Goal: Information Seeking & Learning: Learn about a topic

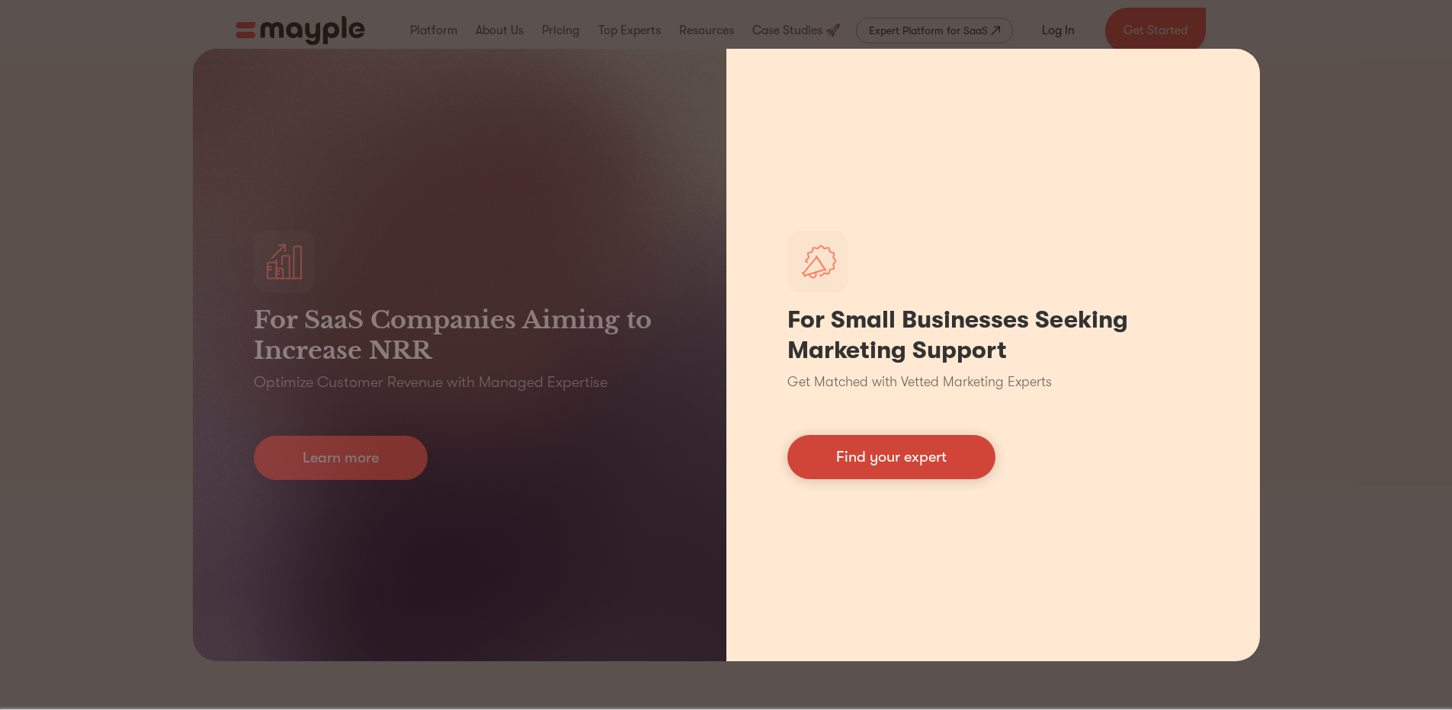
click at [906, 452] on link "Find your expert" at bounding box center [891, 457] width 208 height 44
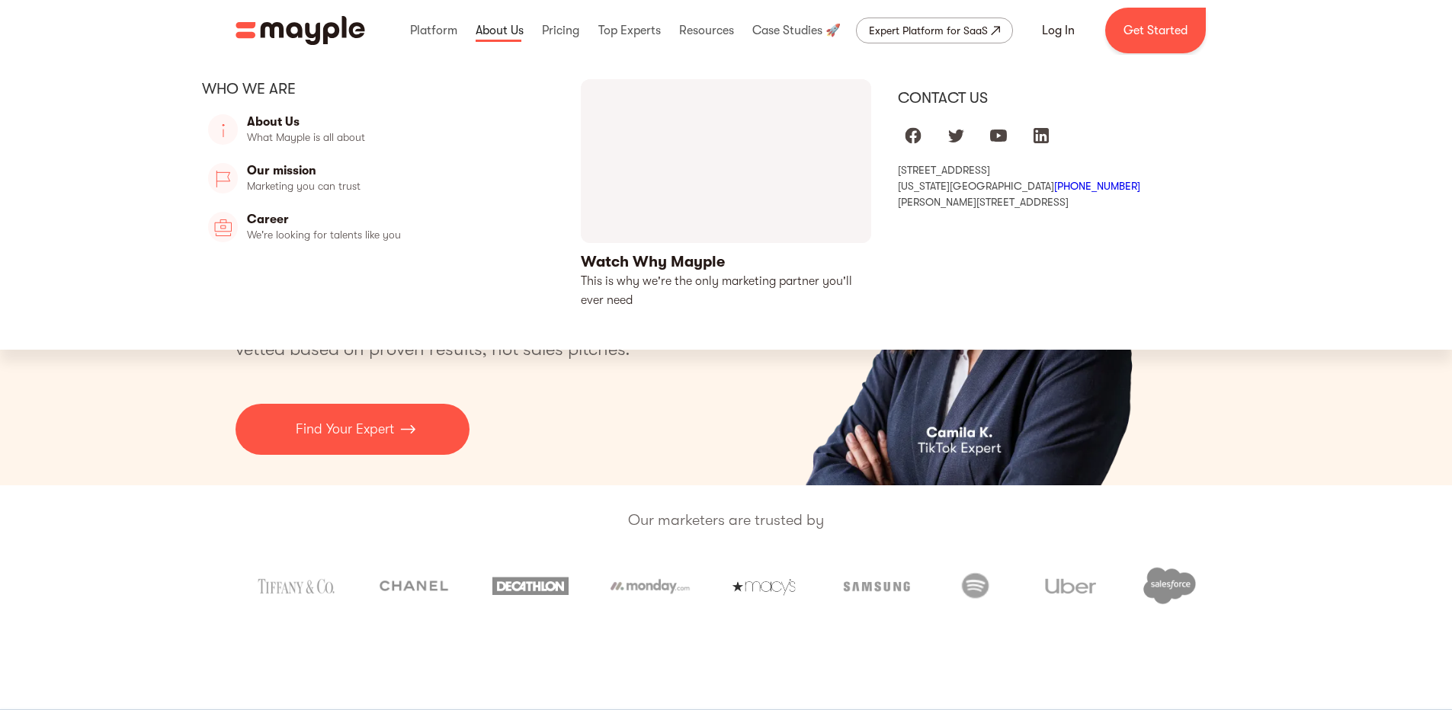
click at [519, 40] on link at bounding box center [500, 30] width 56 height 49
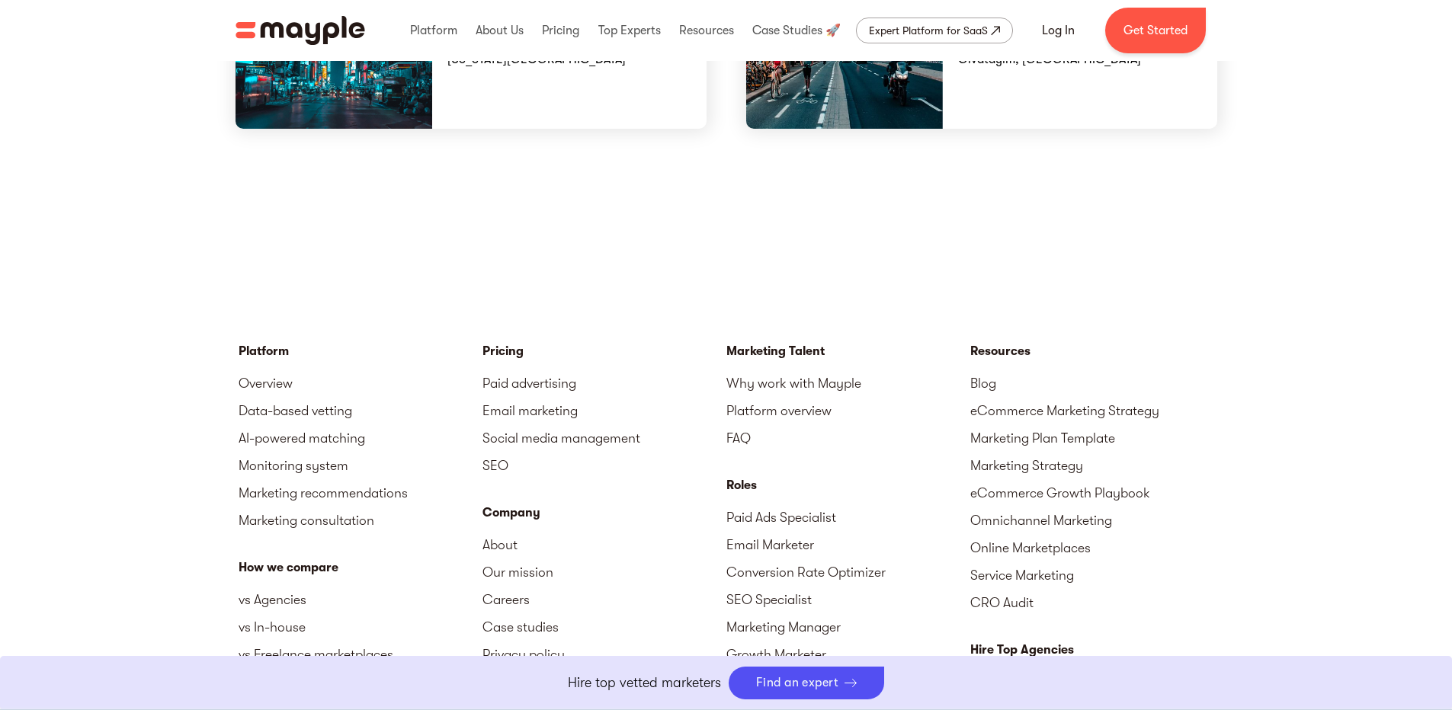
scroll to position [4375, 0]
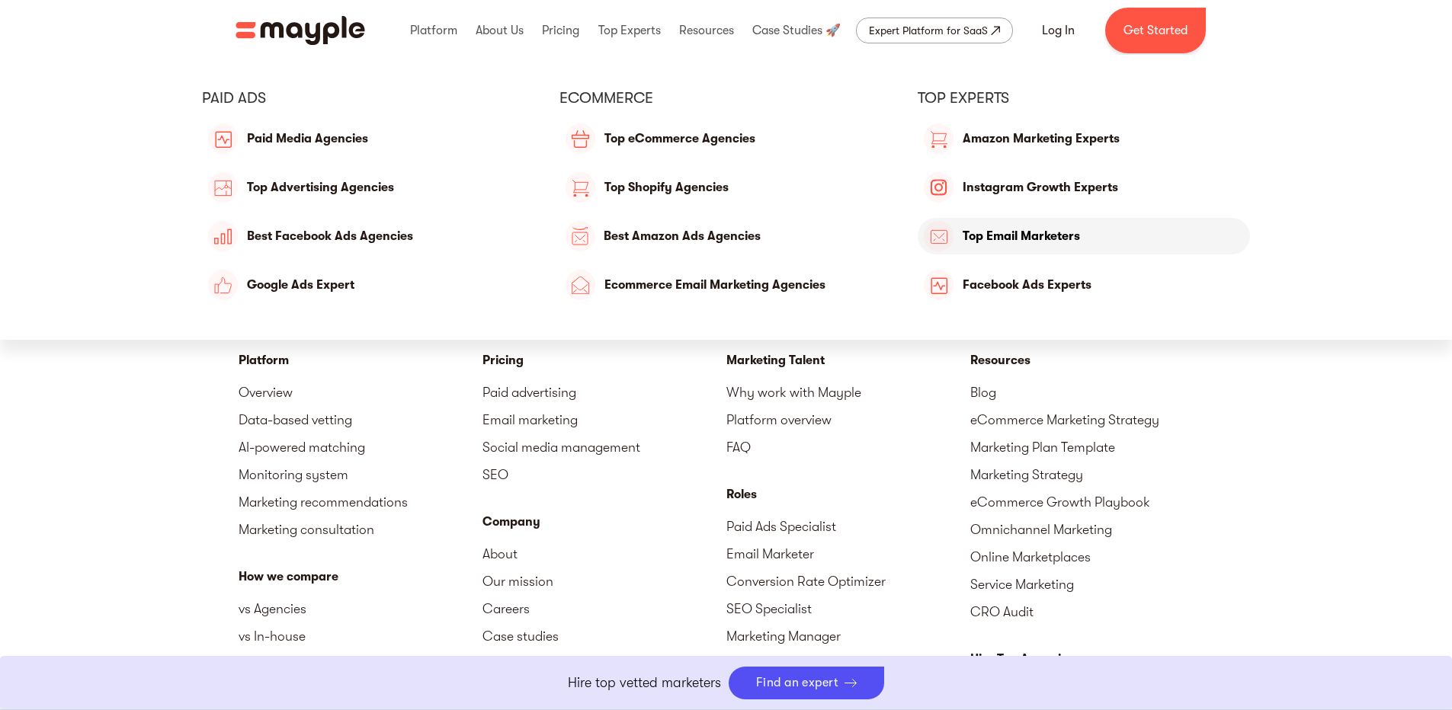
click at [1055, 241] on link "Top Email Marketers" at bounding box center [1084, 236] width 333 height 37
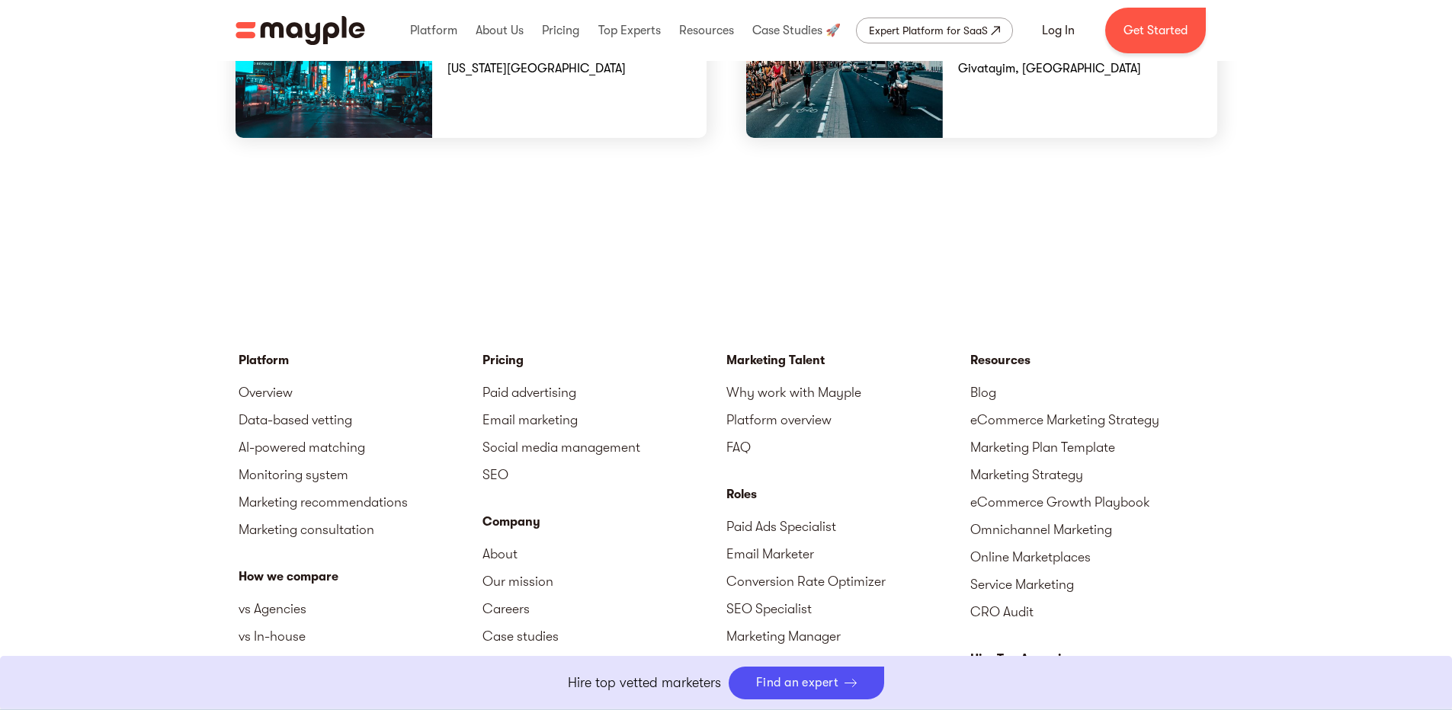
click at [287, 24] on img "home" at bounding box center [301, 30] width 130 height 29
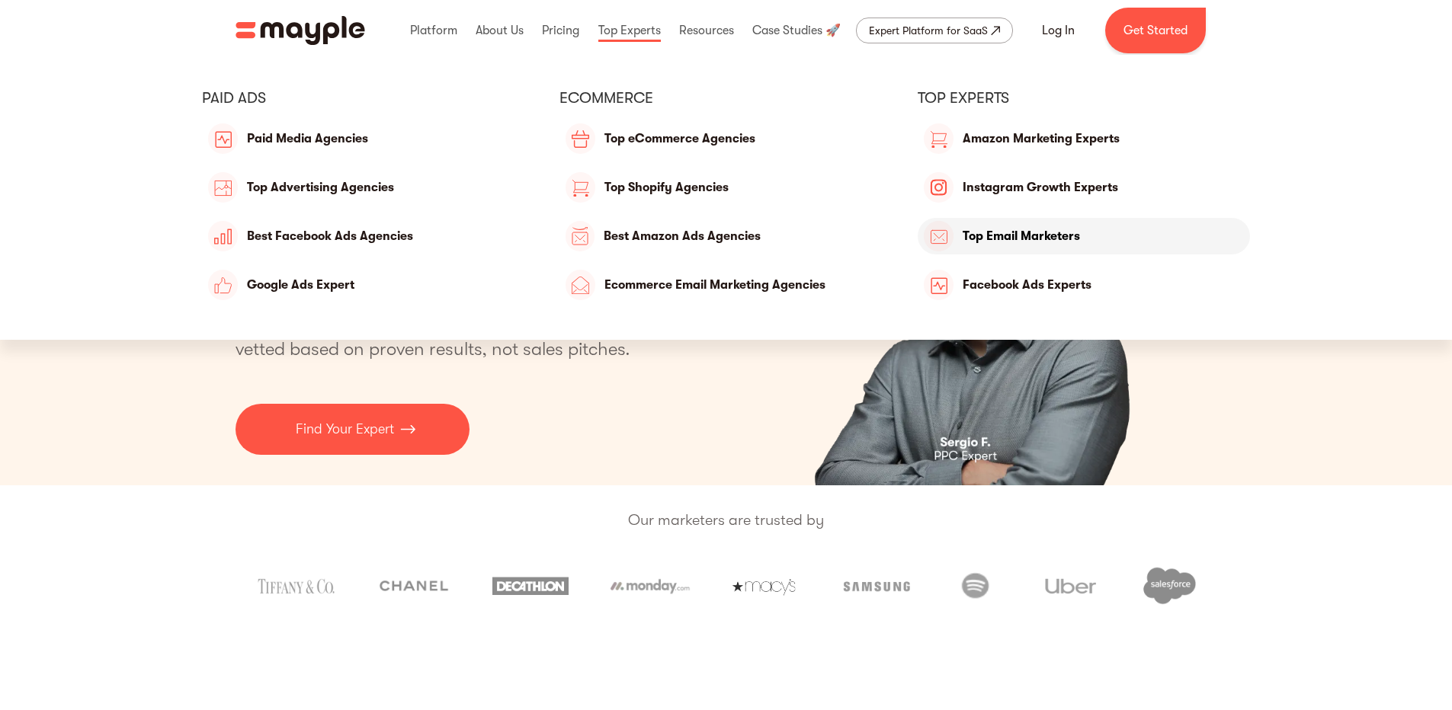
click at [1044, 239] on link "Top Email Marketers" at bounding box center [1084, 236] width 333 height 37
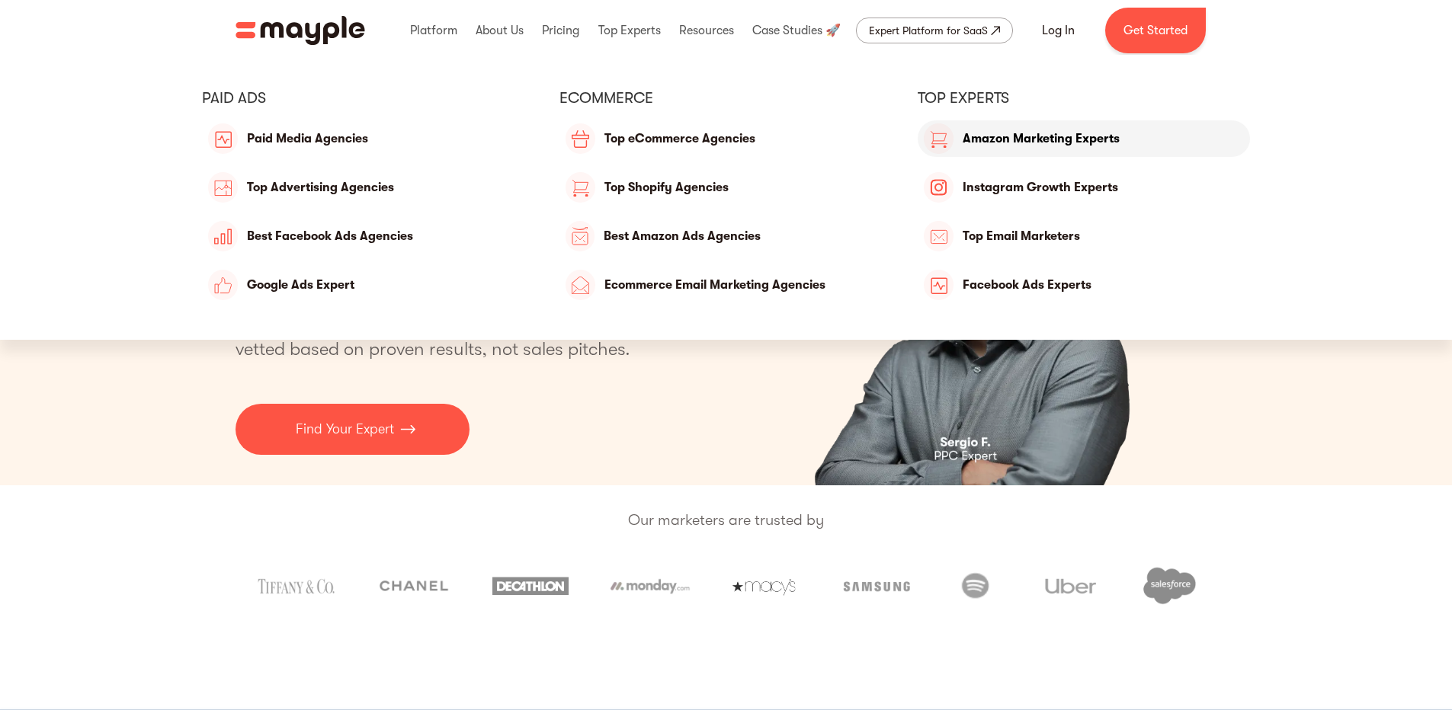
click at [1017, 125] on link "Amazon Marketing Experts" at bounding box center [1084, 138] width 333 height 37
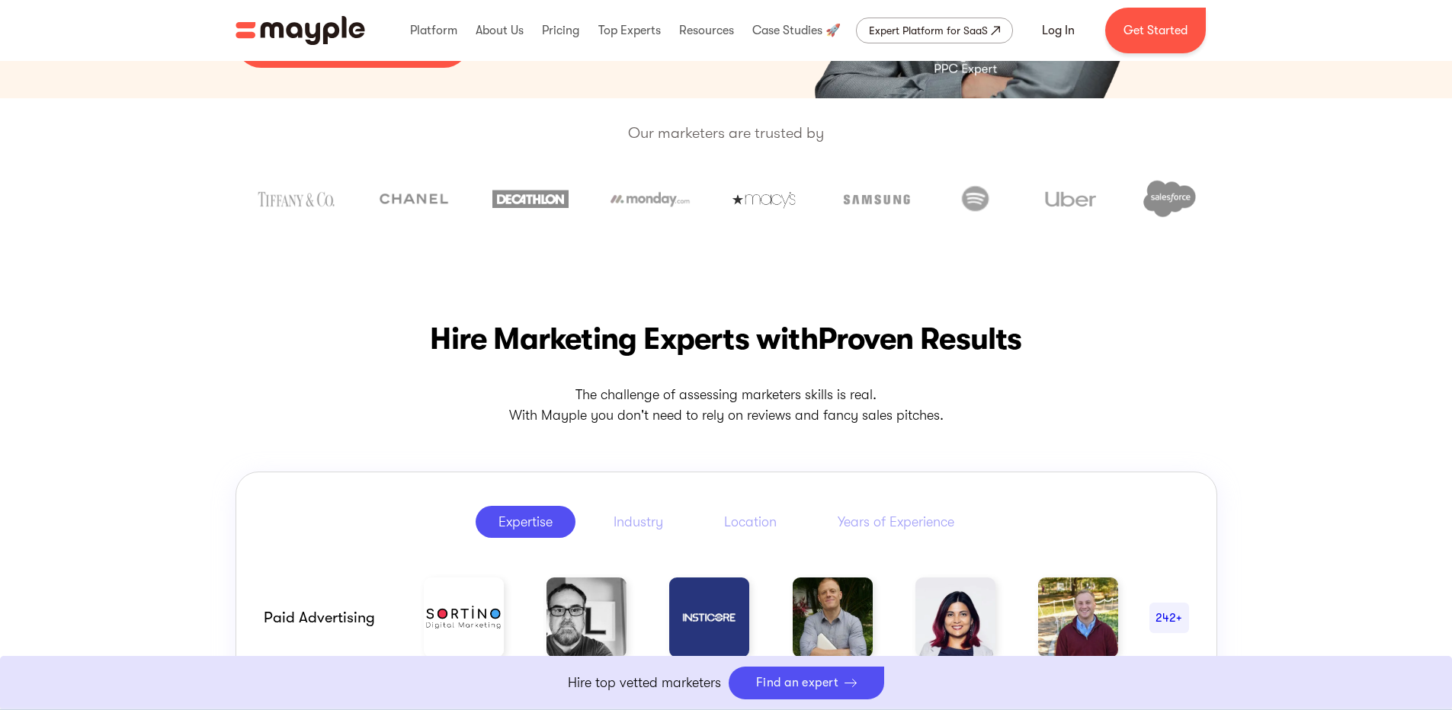
scroll to position [765, 0]
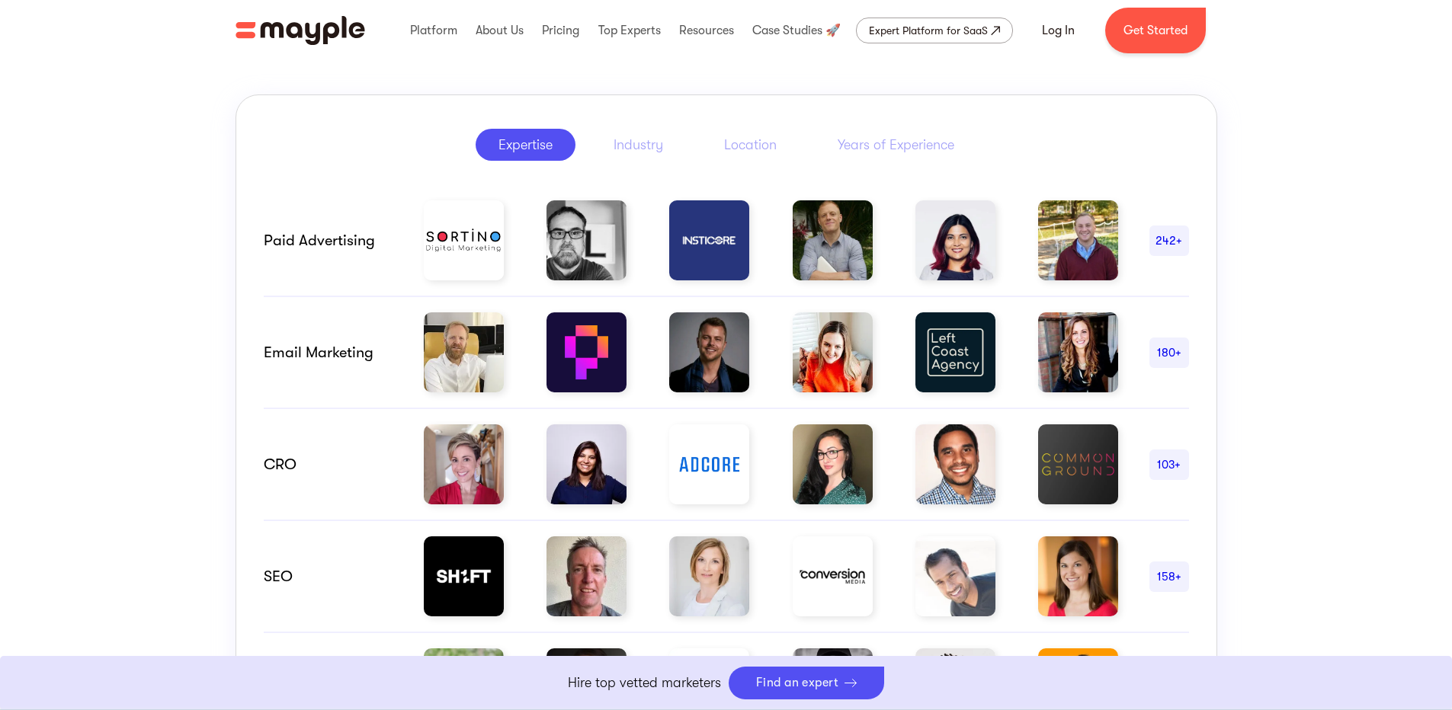
click at [1162, 348] on div "180+" at bounding box center [1169, 353] width 40 height 18
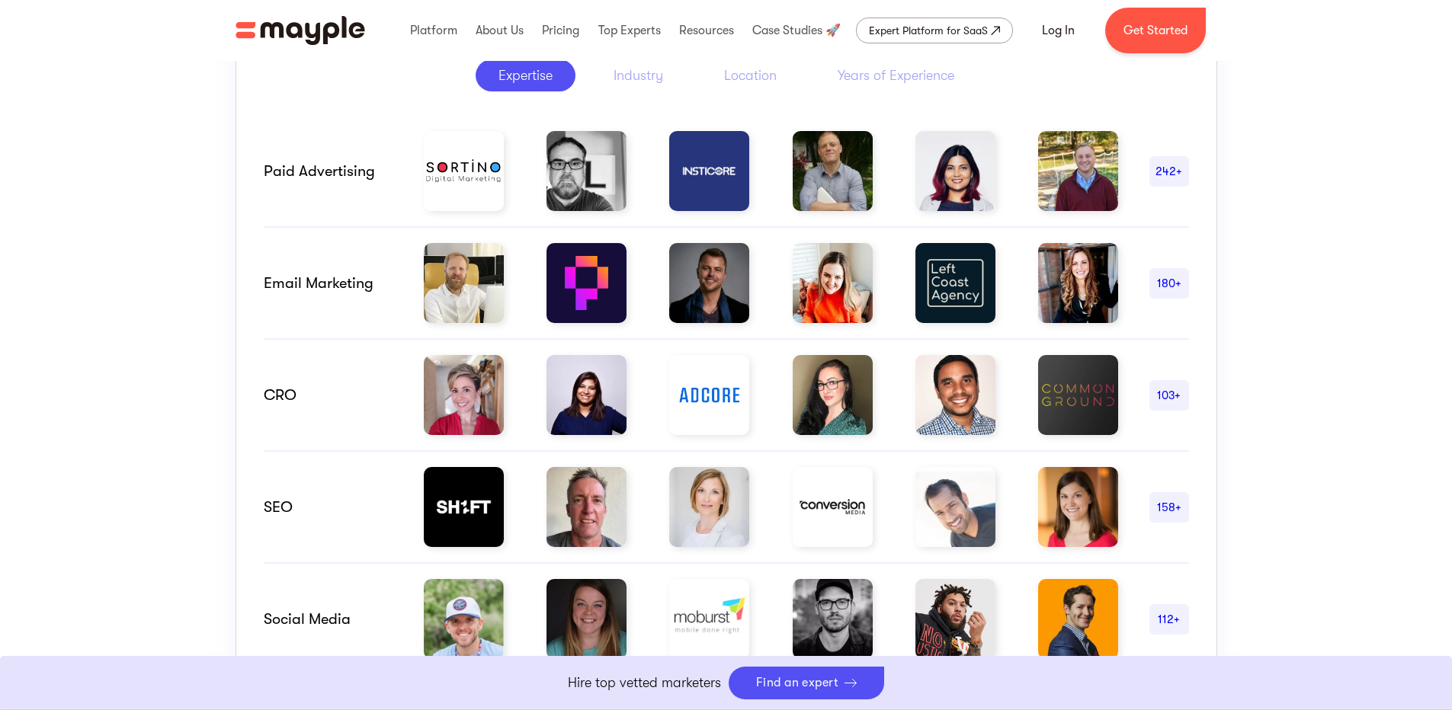
click at [471, 292] on img at bounding box center [464, 283] width 80 height 80
click at [829, 686] on link "Boost Your eCommerce Business Mayple's in your corner to help you make the righ…" at bounding box center [726, 683] width 1452 height 54
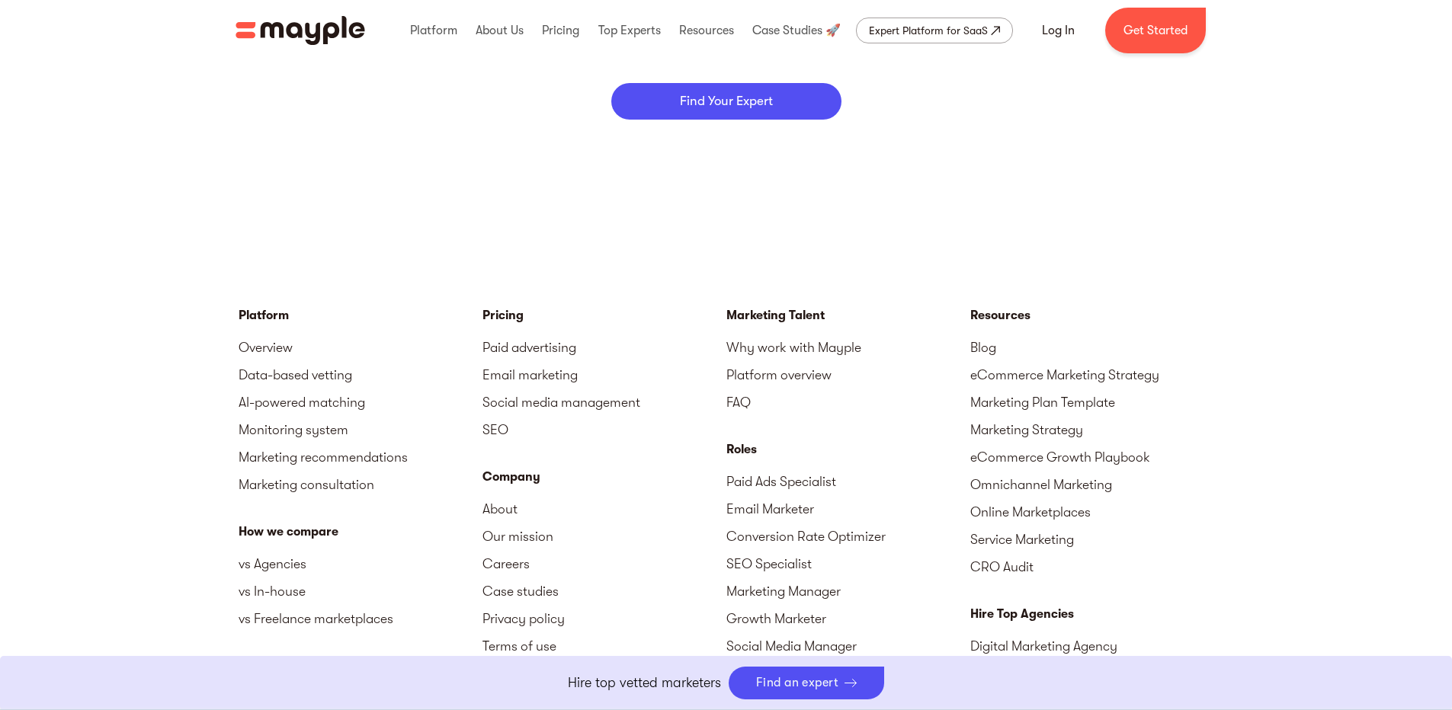
scroll to position [6570, 0]
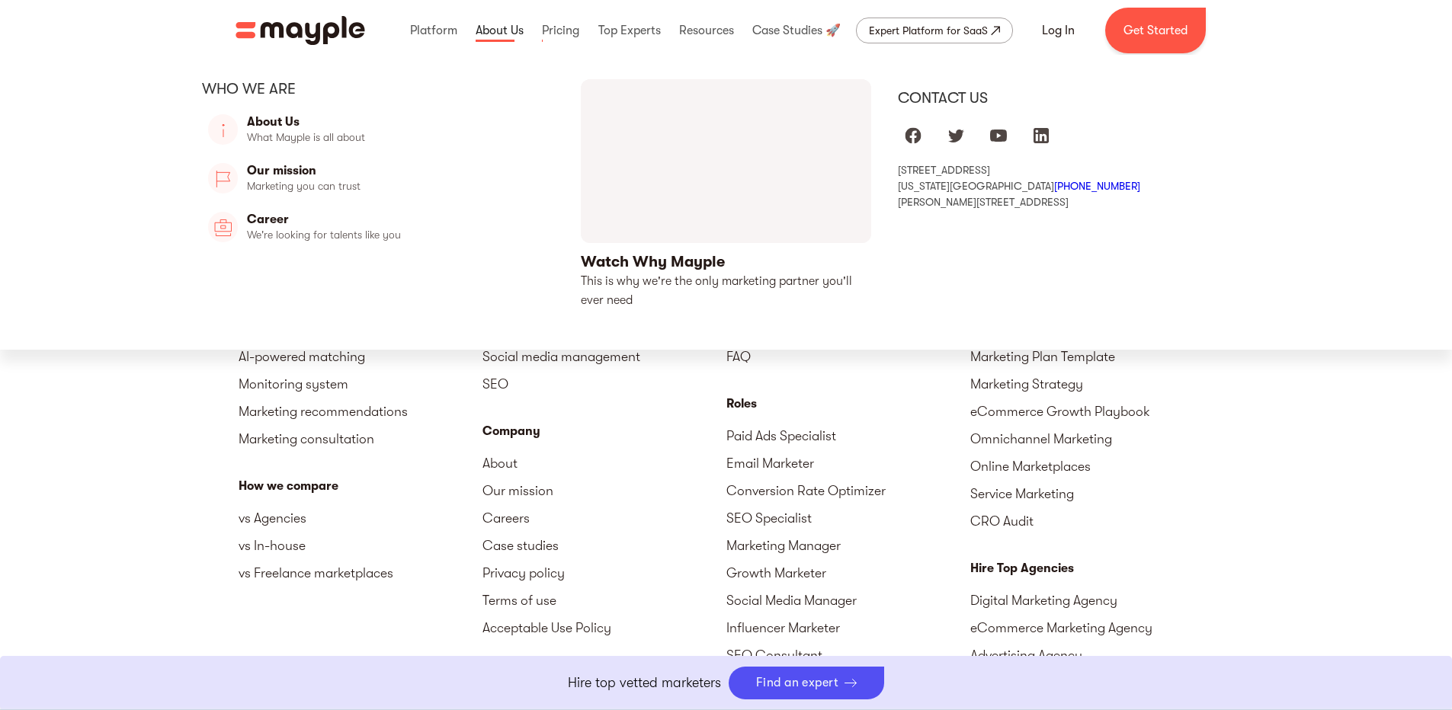
click at [502, 23] on link at bounding box center [500, 30] width 56 height 49
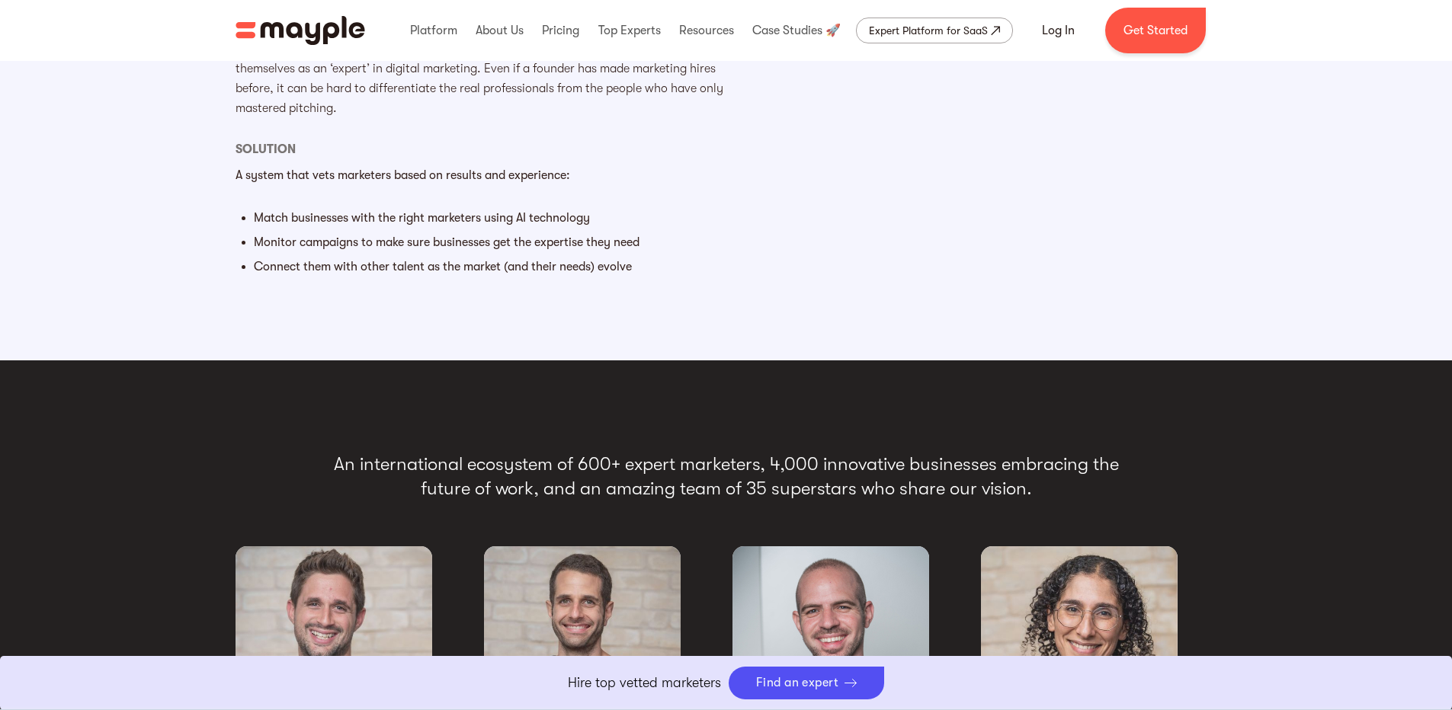
scroll to position [2262, 0]
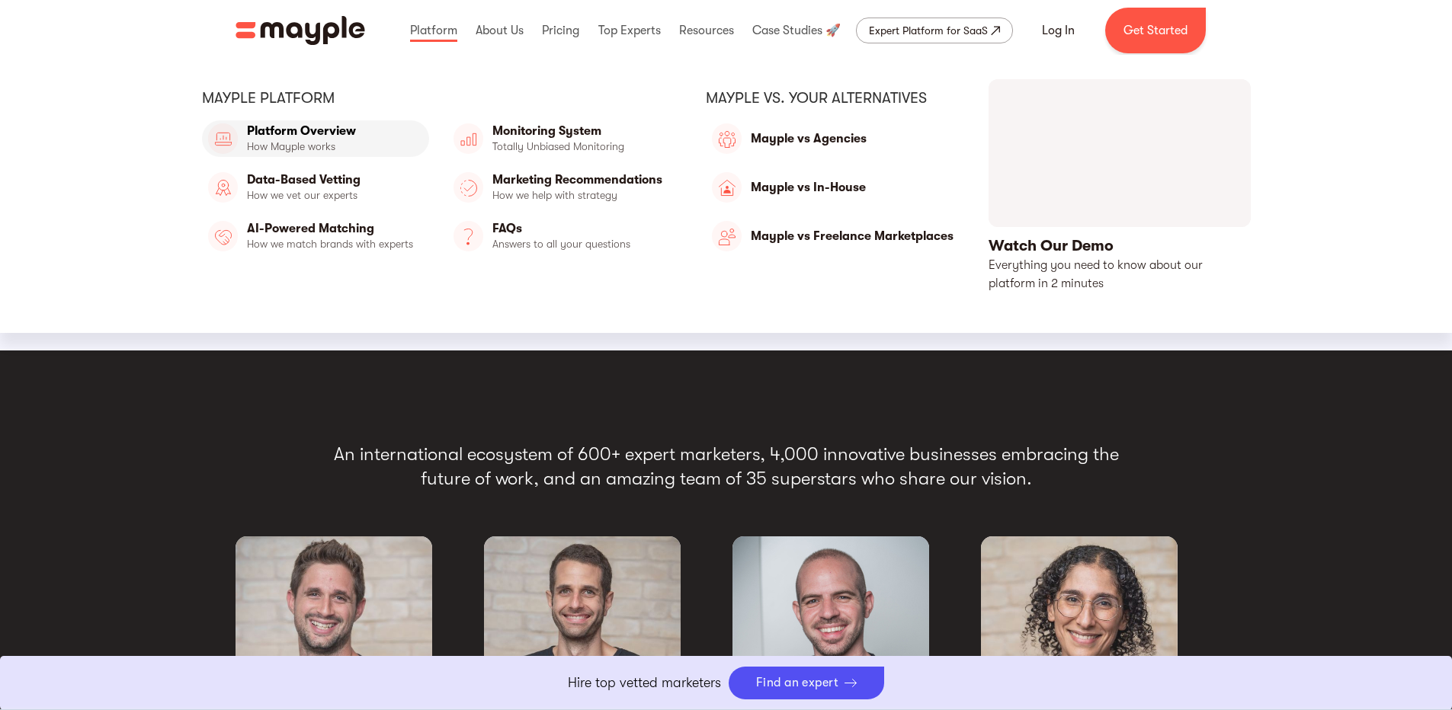
click at [316, 131] on link "Platform Overview" at bounding box center [315, 138] width 227 height 37
